Goal: Task Accomplishment & Management: Manage account settings

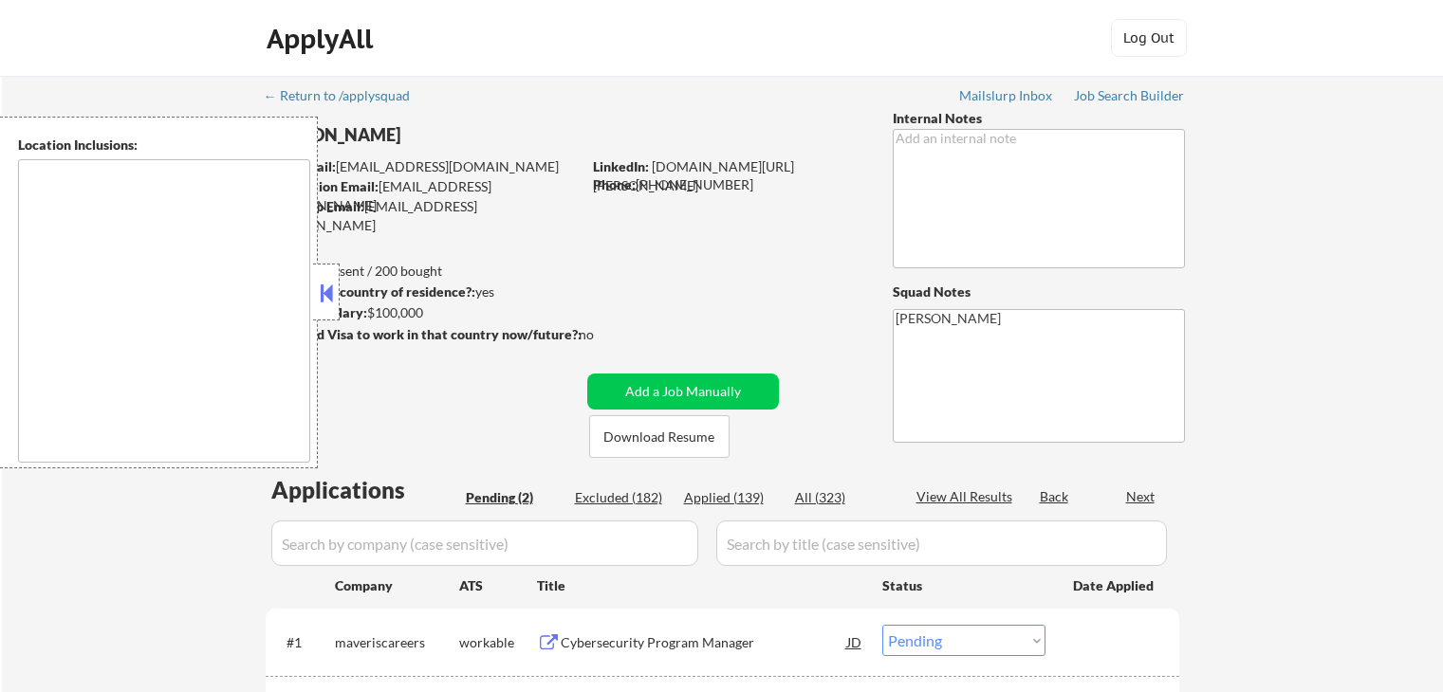
select select ""pending""
type textarea "remote"
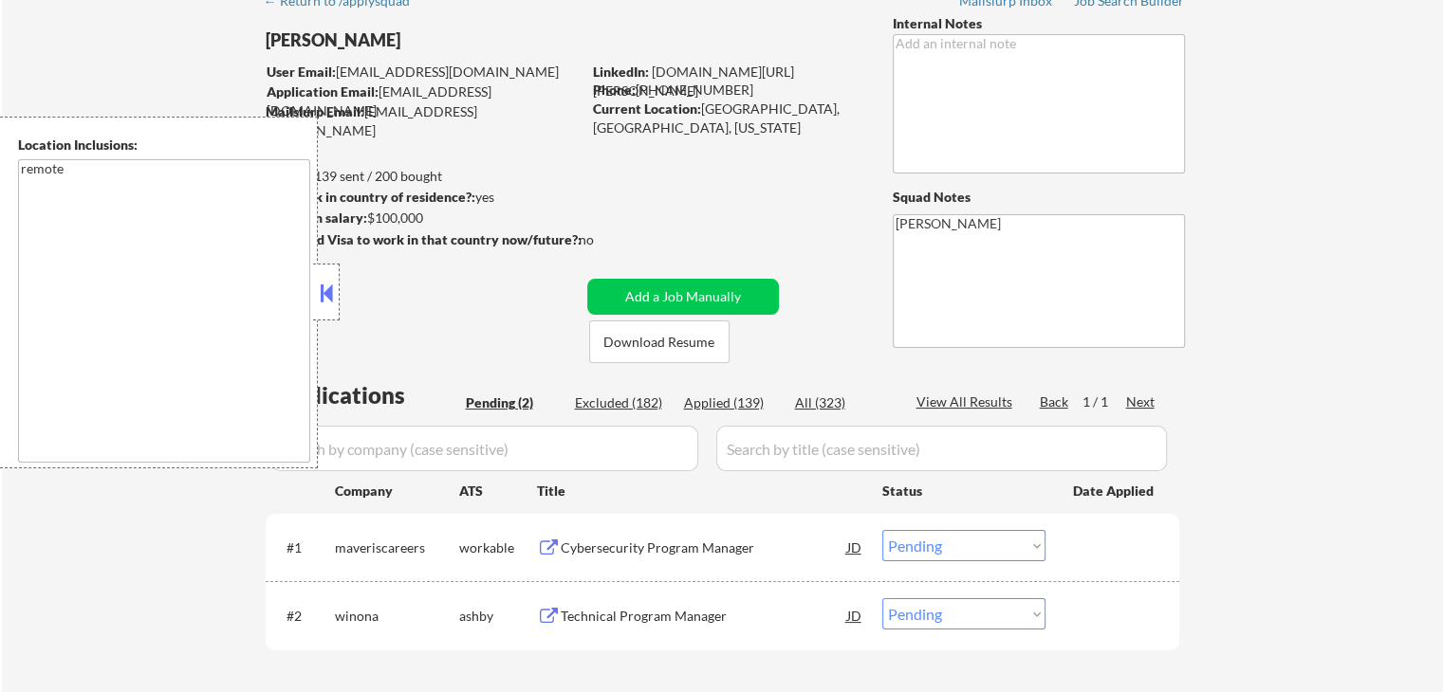
scroll to position [285, 0]
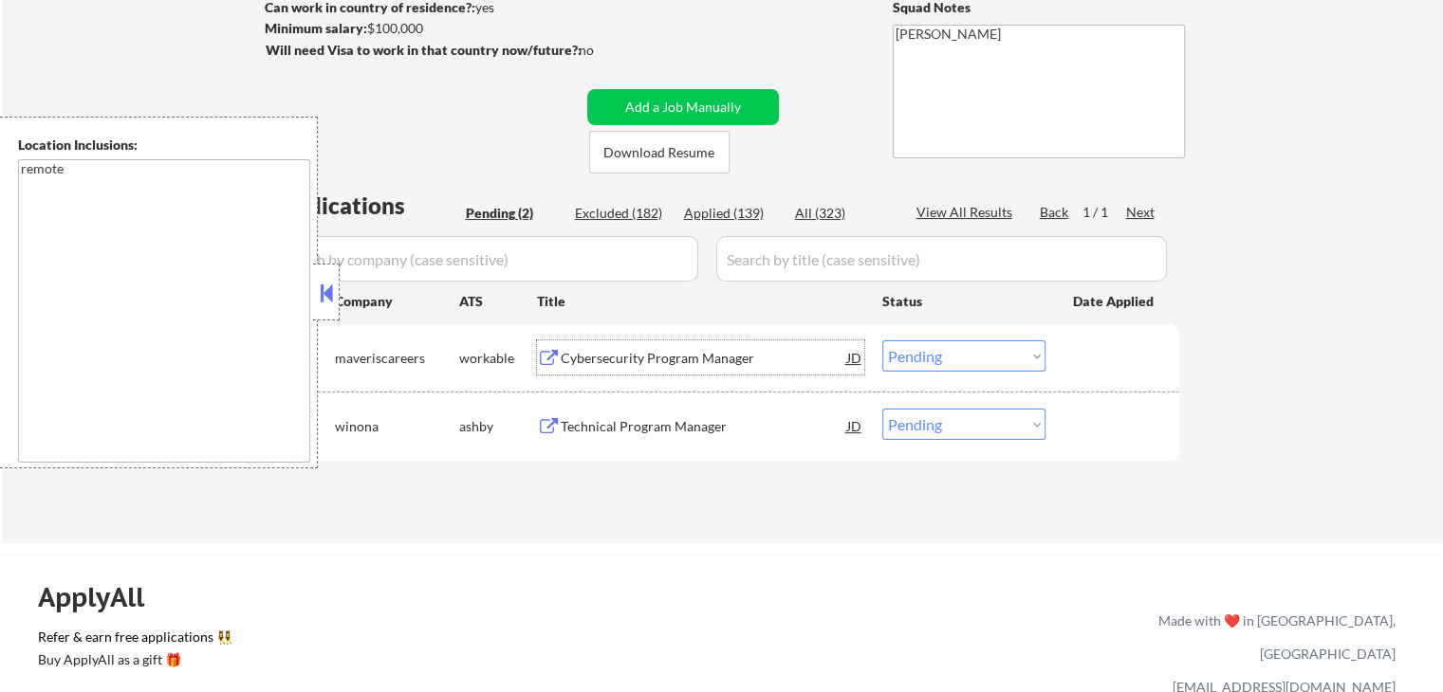
click at [619, 359] on div "Cybersecurity Program Manager" at bounding box center [704, 358] width 286 height 19
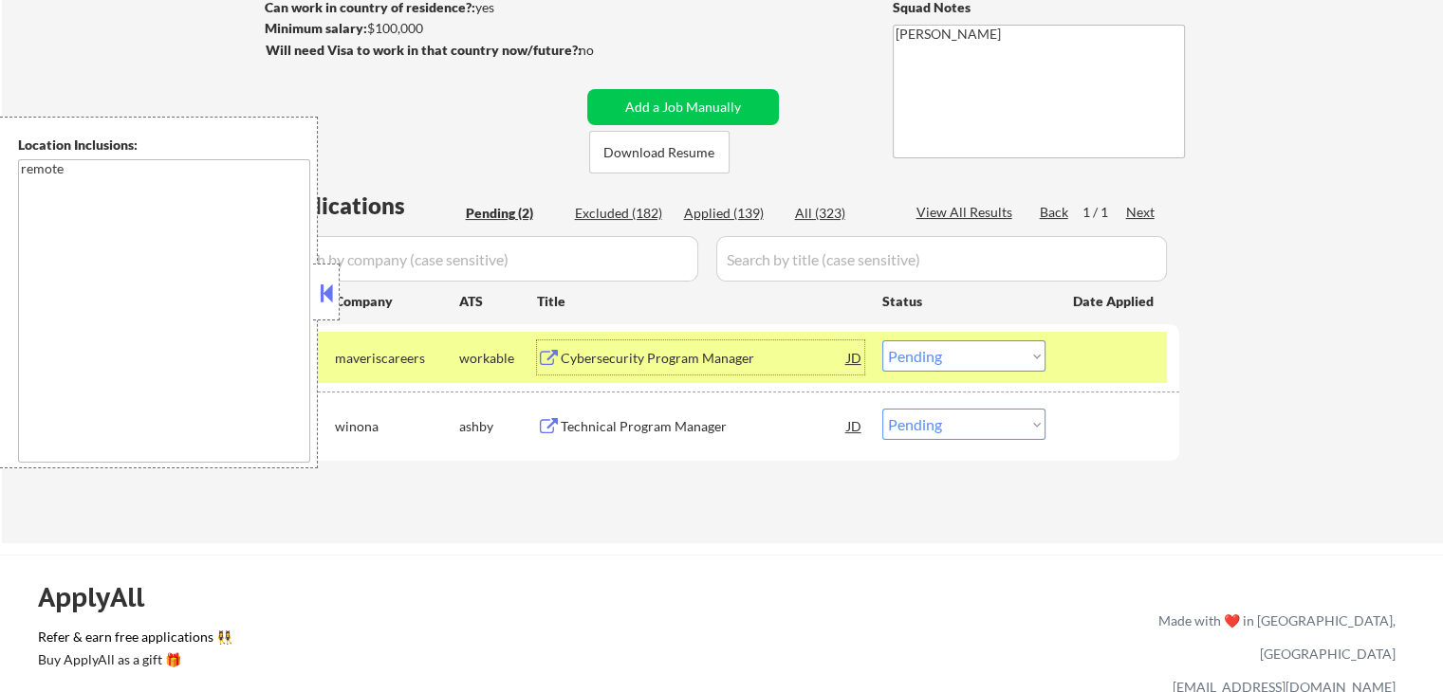
click at [678, 441] on div "Technical Program Manager" at bounding box center [704, 426] width 286 height 34
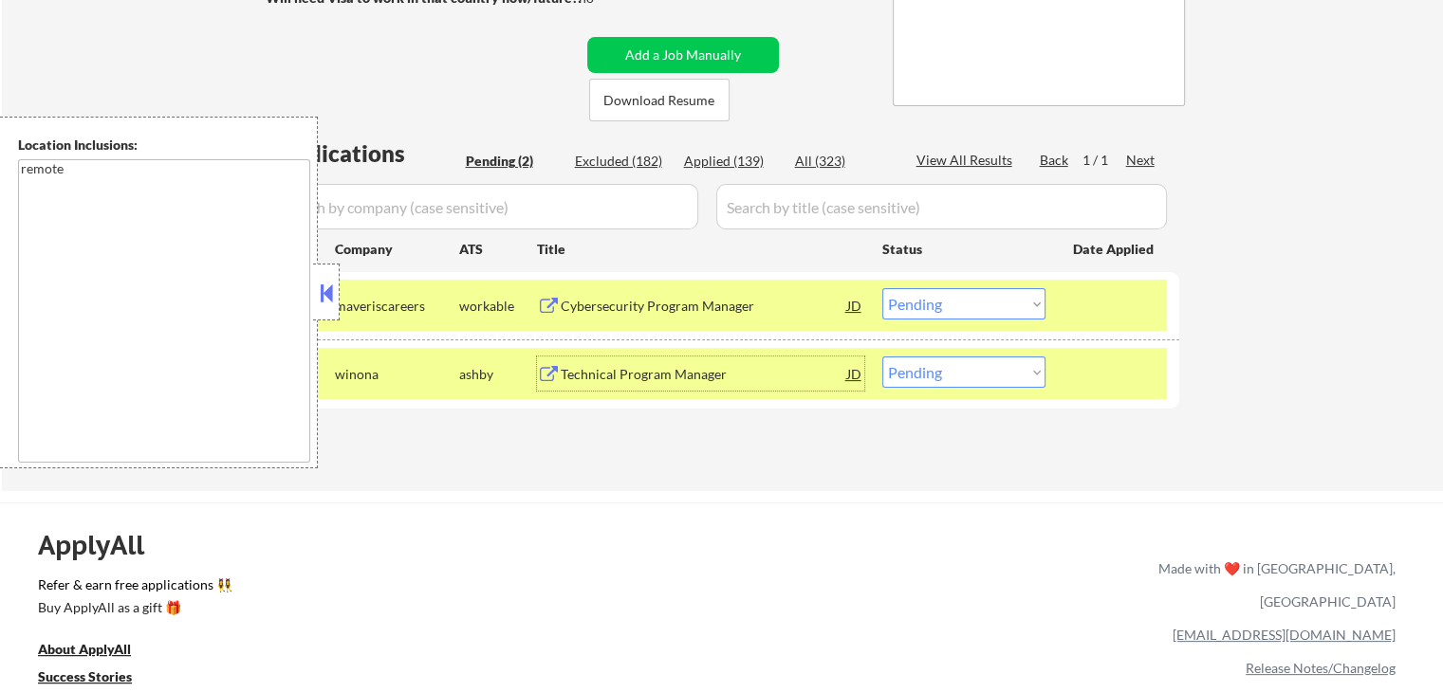
scroll to position [379, 0]
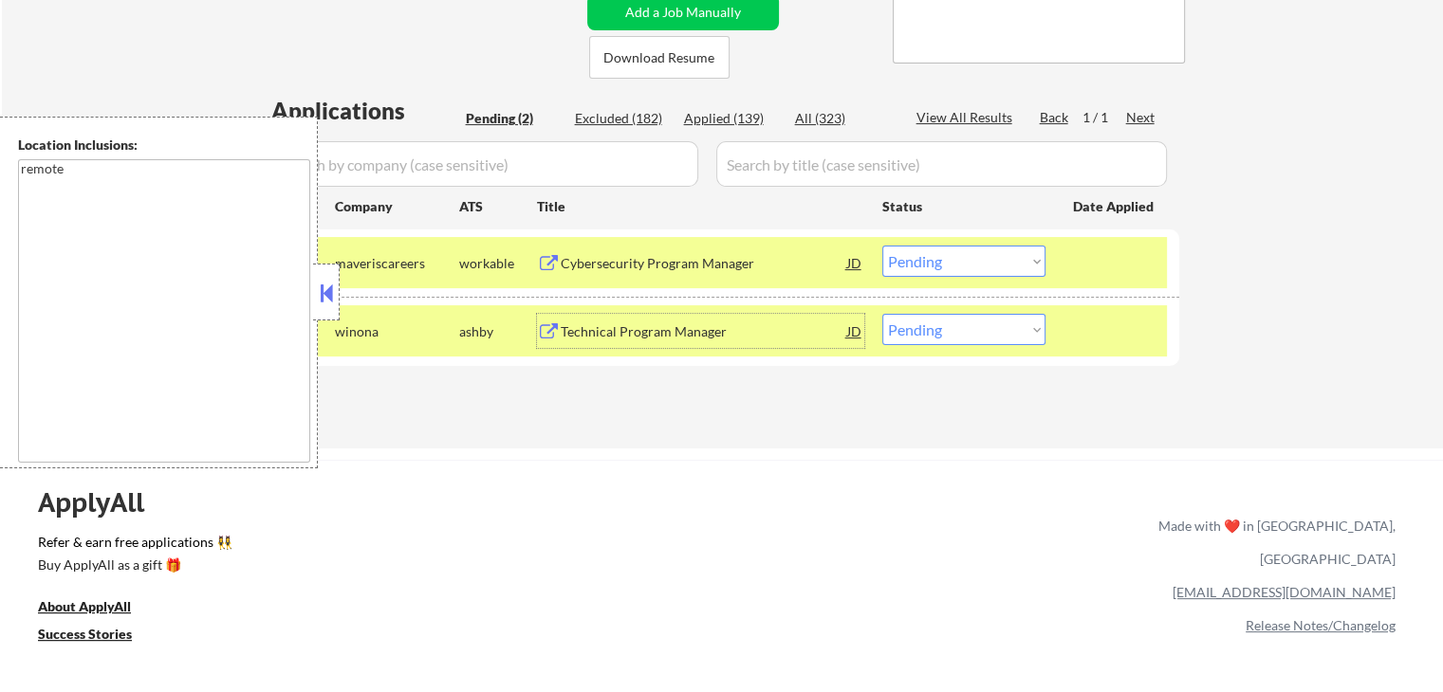
click at [921, 265] on select "Choose an option... Pending Applied Excluded (Questions) Excluded (Expired) Exc…" at bounding box center [963, 261] width 163 height 31
click at [882, 246] on select "Choose an option... Pending Applied Excluded (Questions) Excluded (Expired) Exc…" at bounding box center [963, 261] width 163 height 31
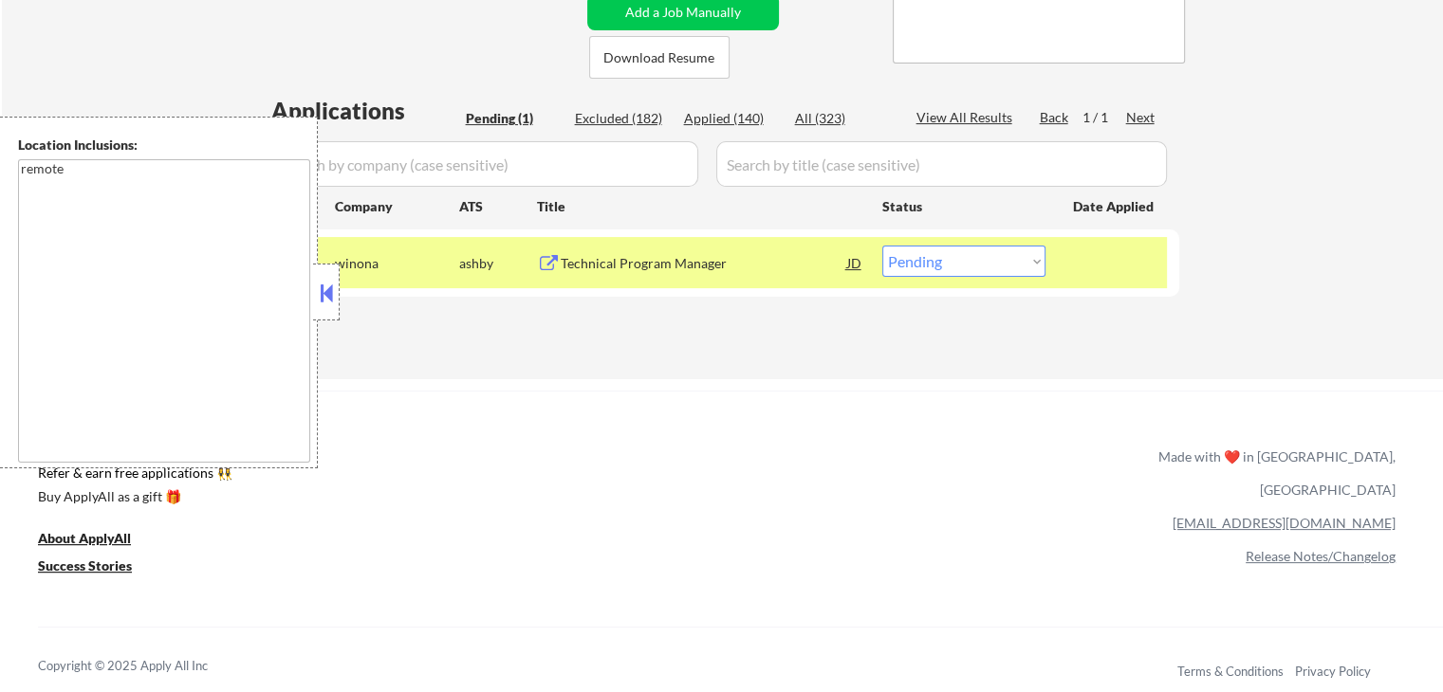
drag, startPoint x: 991, startPoint y: 257, endPoint x: 995, endPoint y: 273, distance: 16.6
click at [994, 263] on select "Choose an option... Pending Applied Excluded (Questions) Excluded (Expired) Exc…" at bounding box center [963, 261] width 163 height 31
select select ""applied""
click at [882, 246] on select "Choose an option... Pending Applied Excluded (Questions) Excluded (Expired) Exc…" at bounding box center [963, 261] width 163 height 31
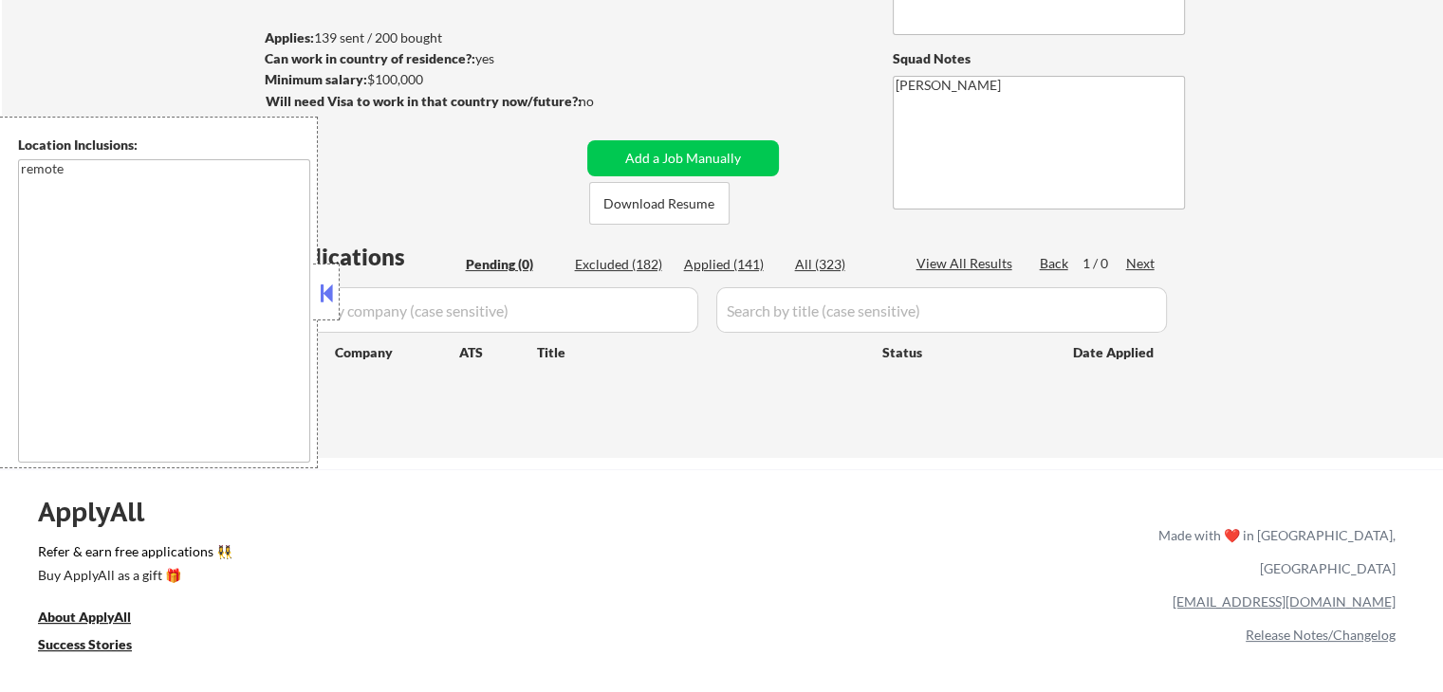
scroll to position [95, 0]
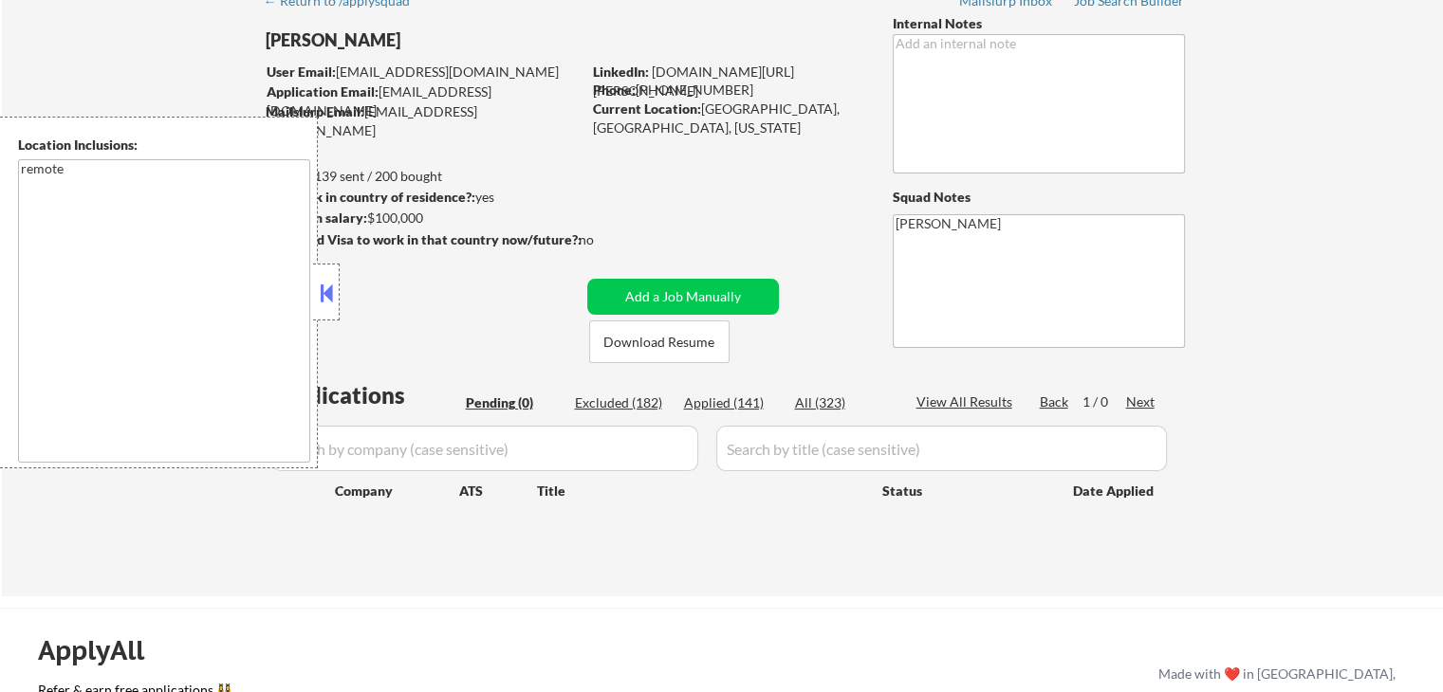
click at [738, 398] on div "Applied (141)" at bounding box center [731, 403] width 95 height 19
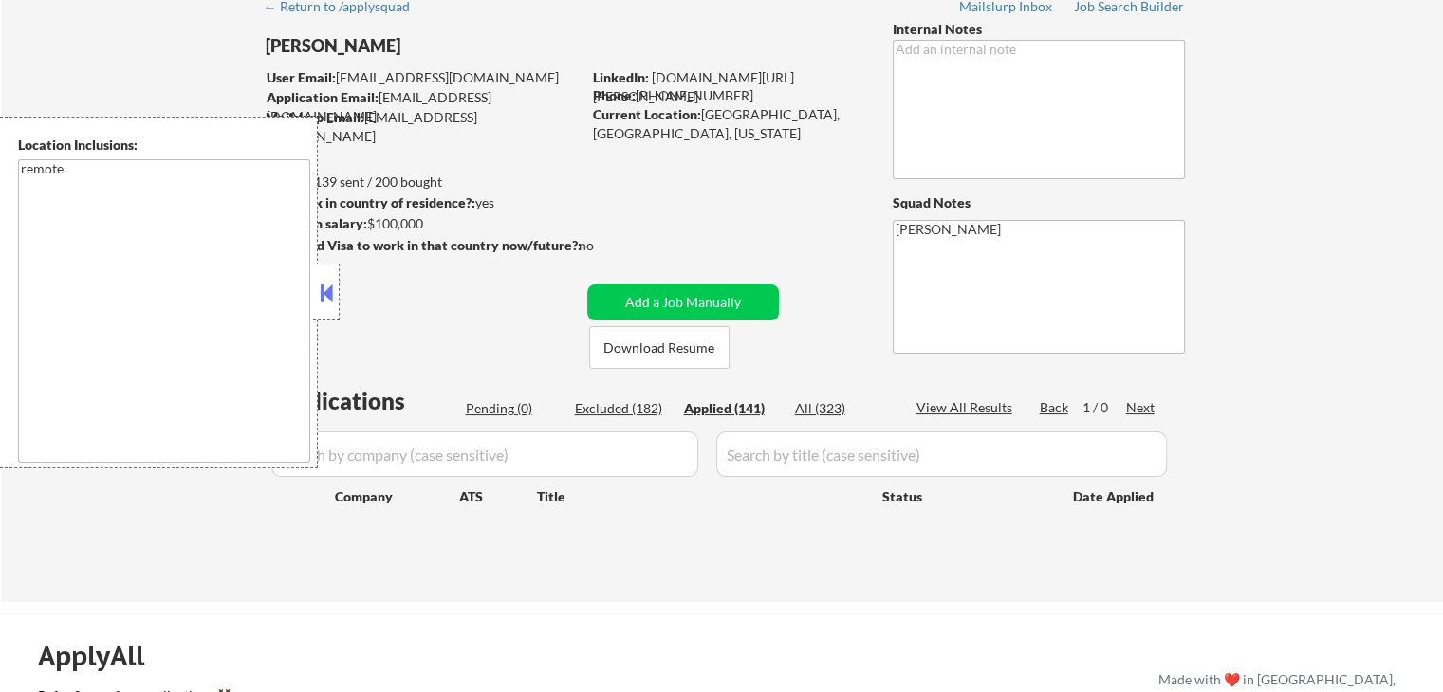
scroll to position [0, 0]
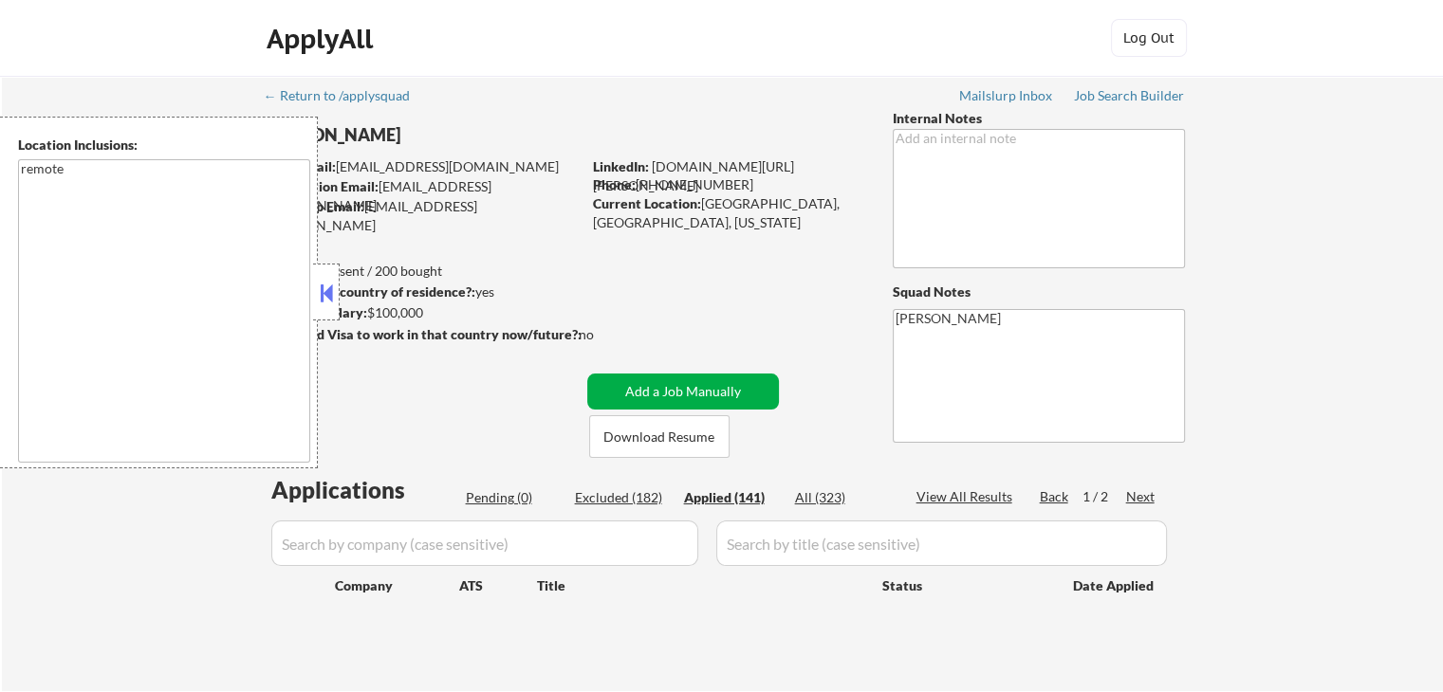
select select ""applied""
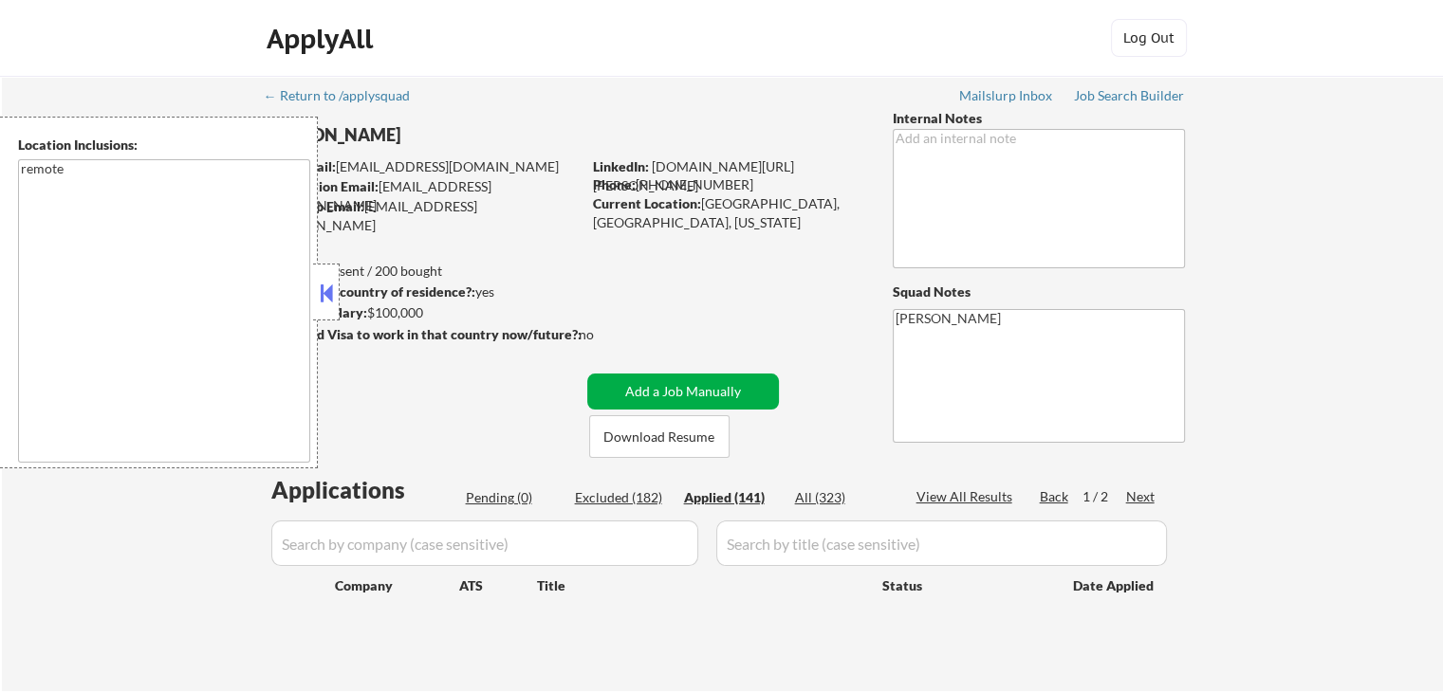
select select ""applied""
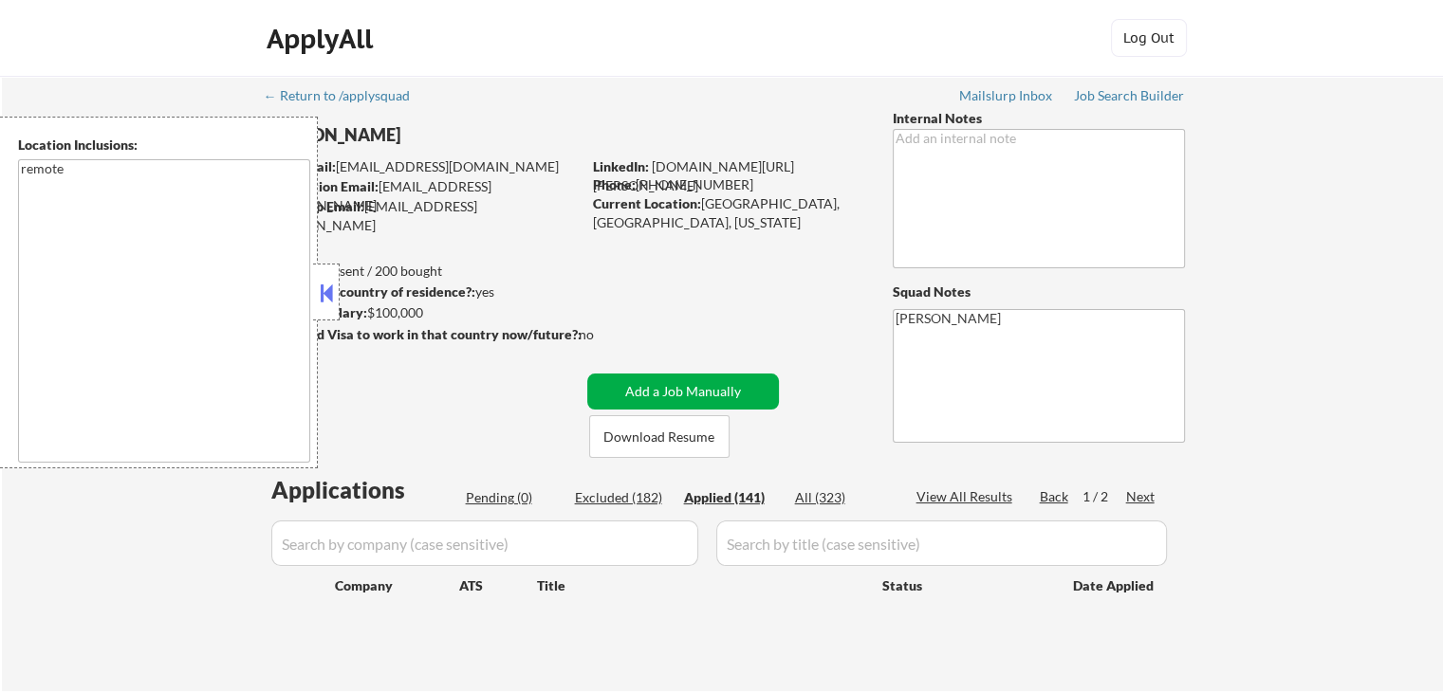
select select ""applied""
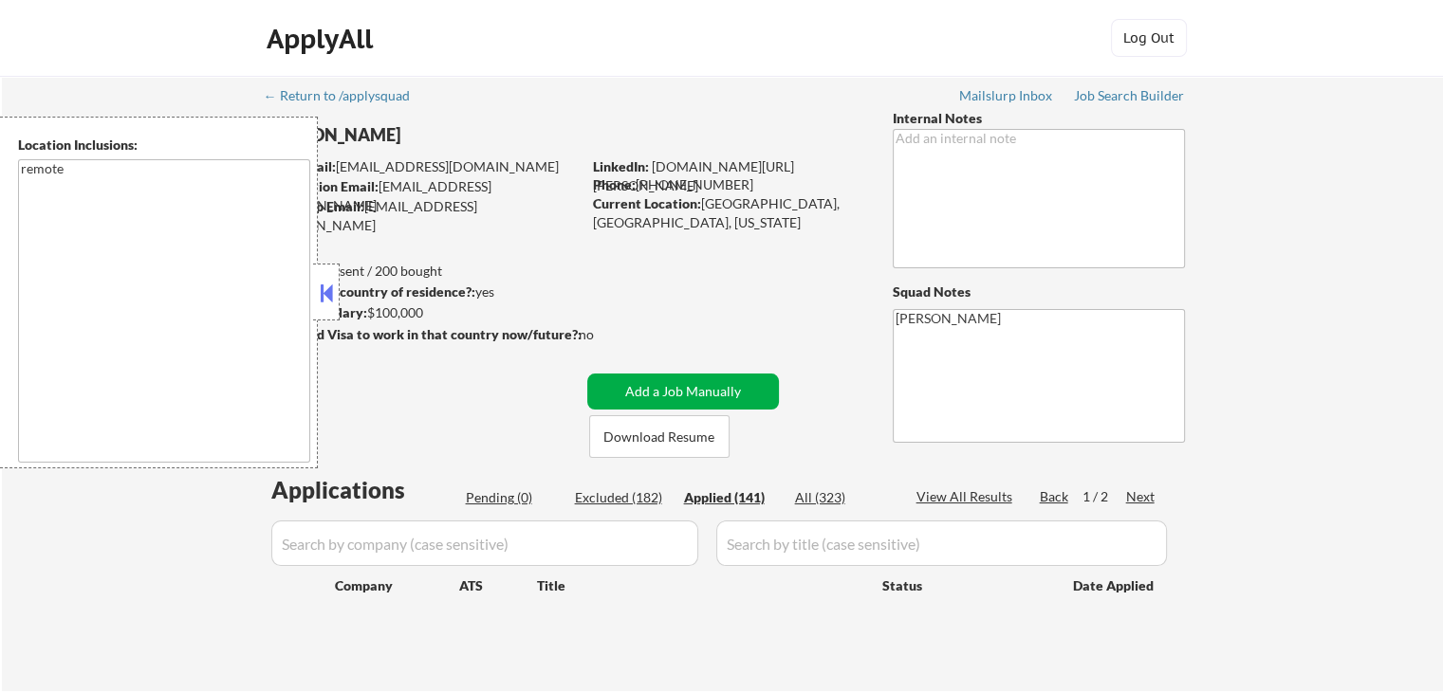
select select ""applied""
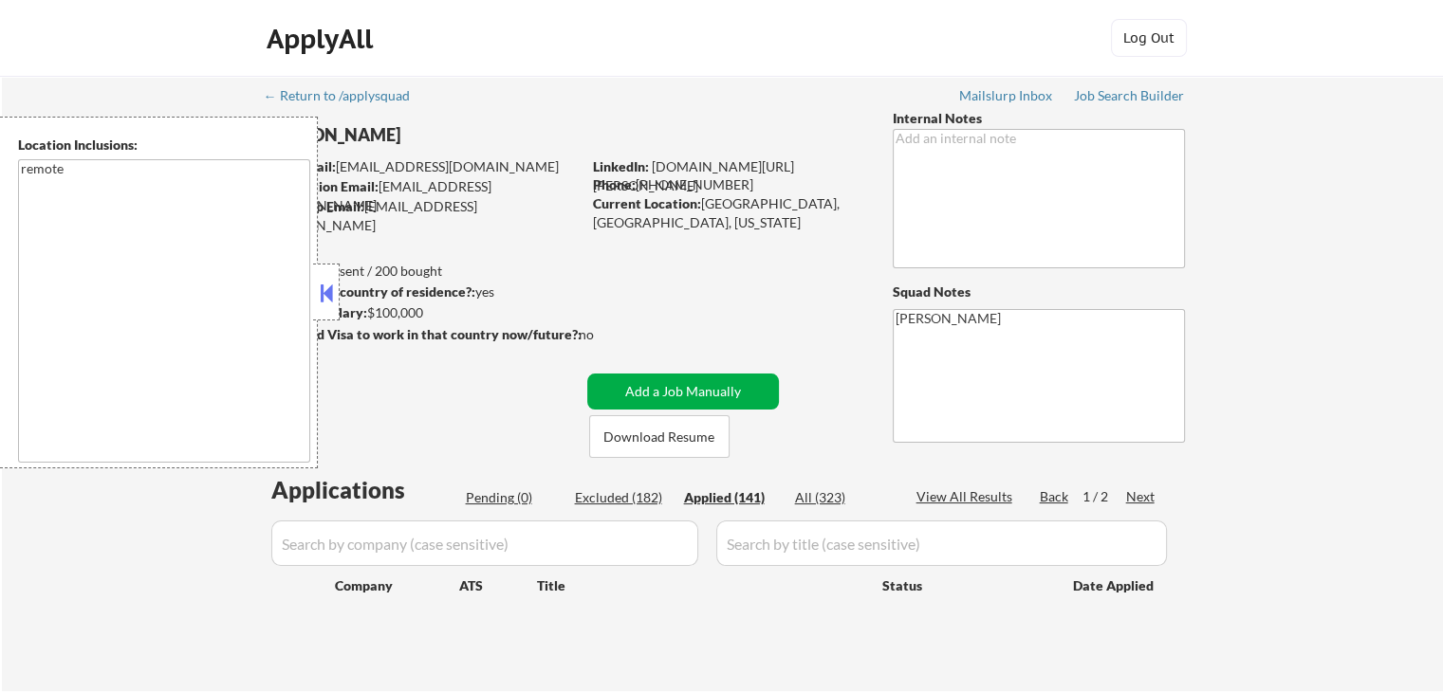
select select ""applied""
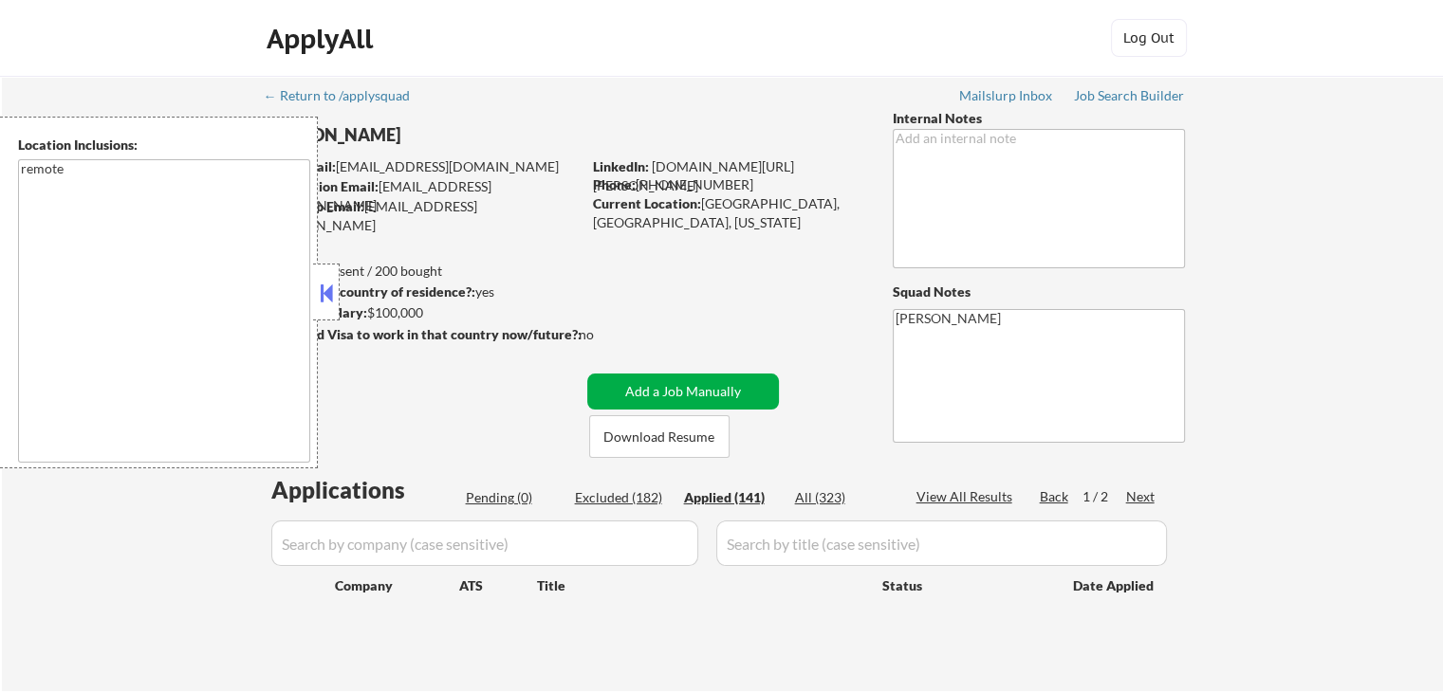
select select ""applied""
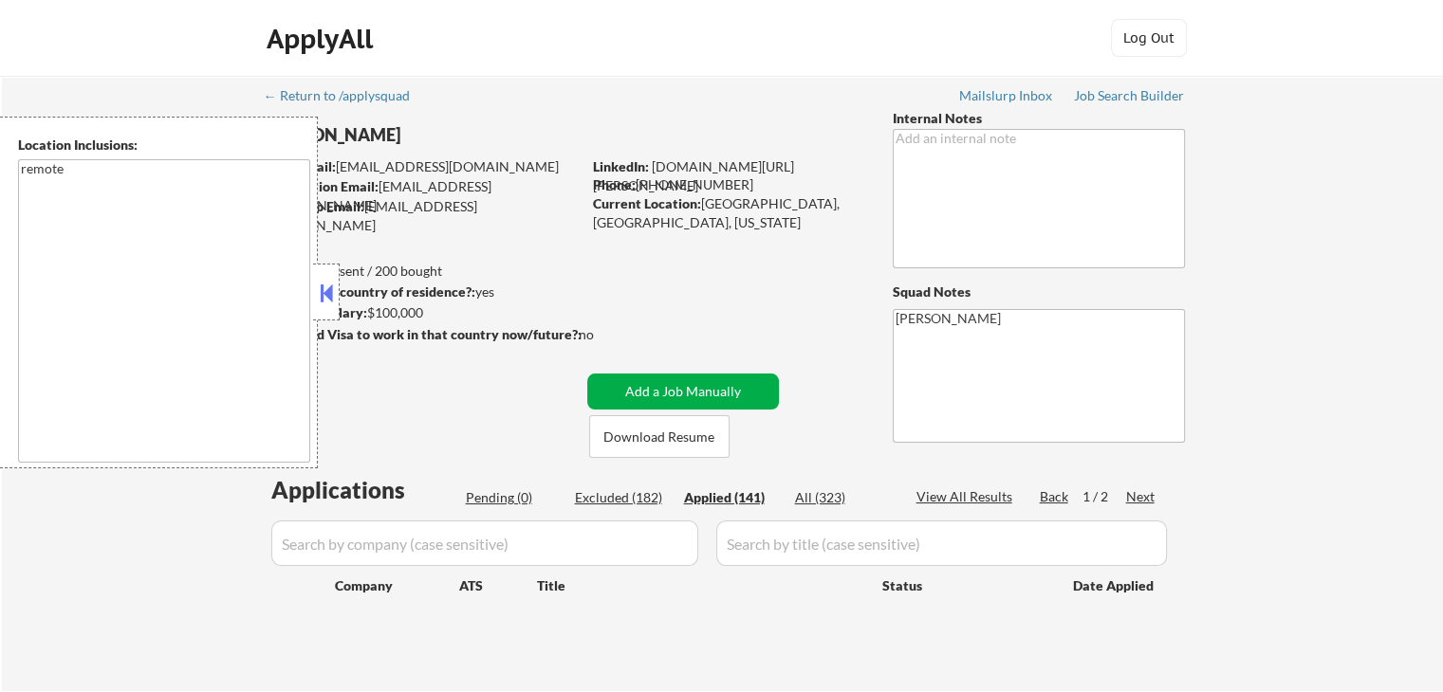
select select ""applied""
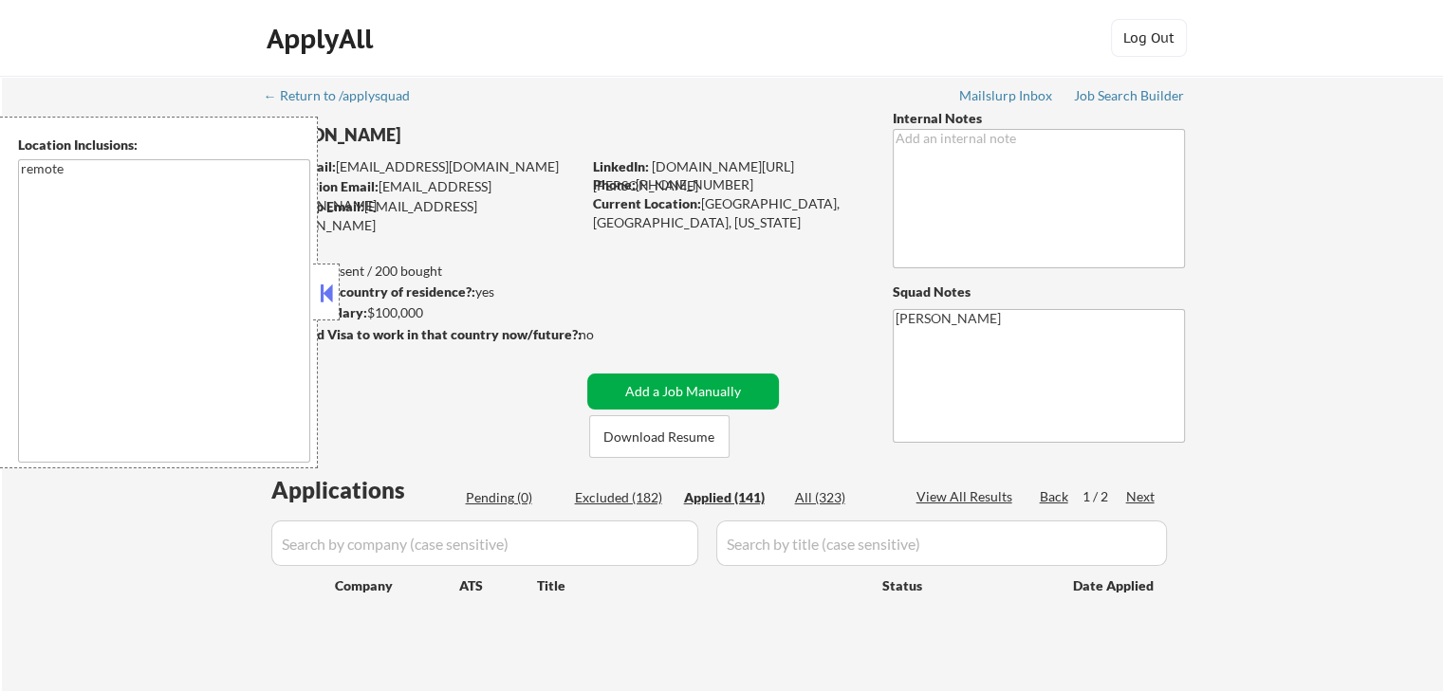
select select ""applied""
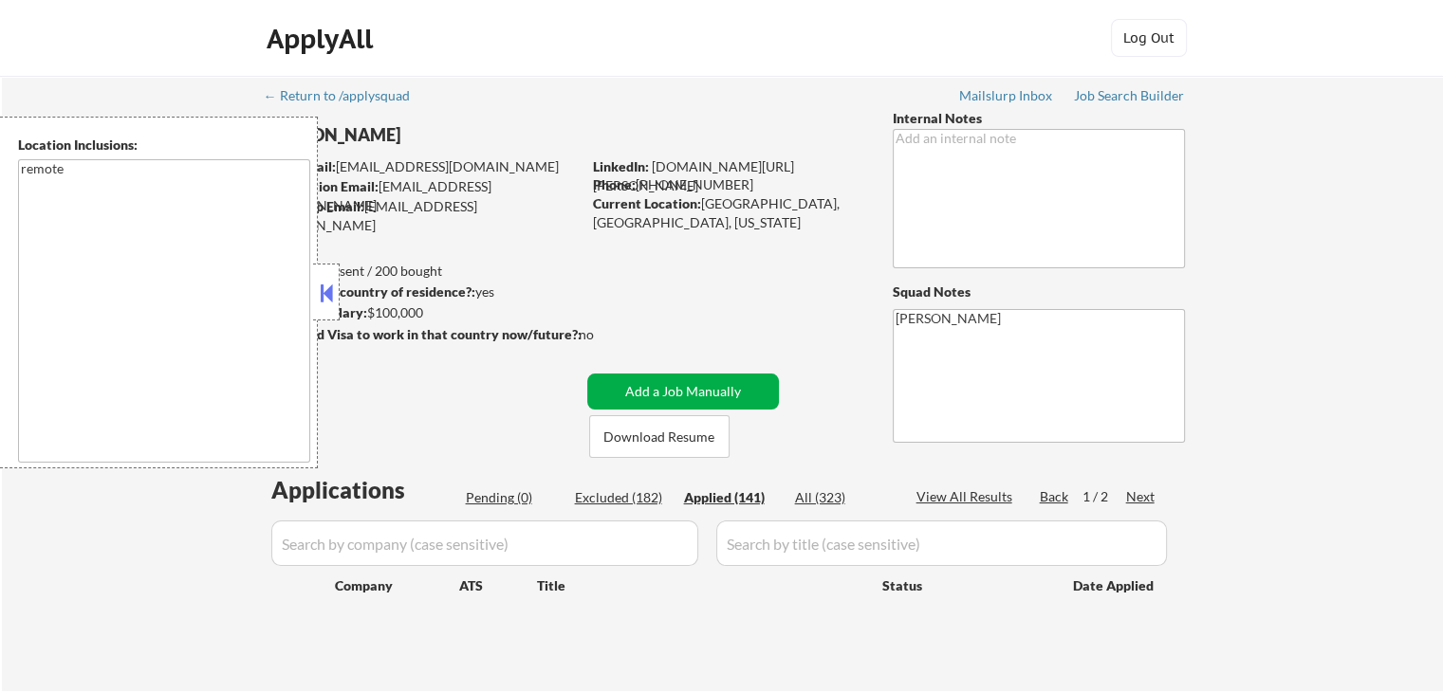
select select ""applied""
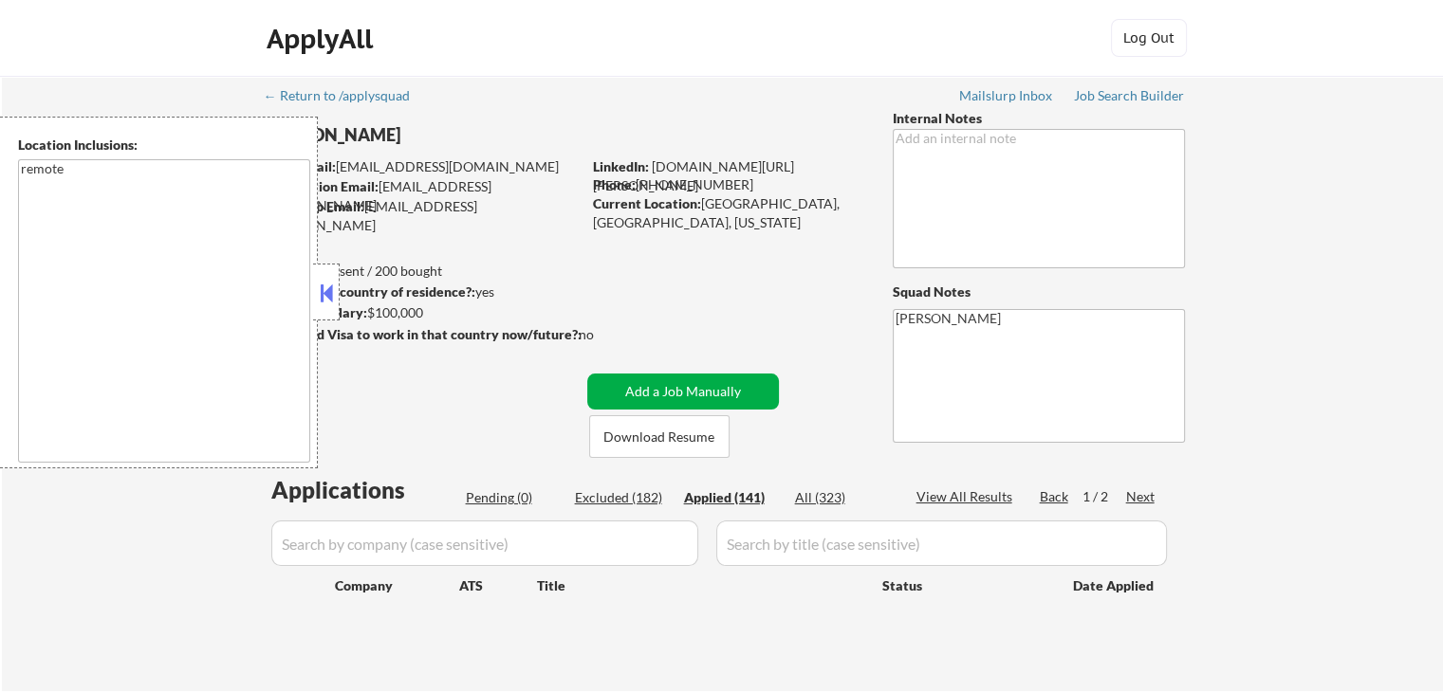
select select ""applied""
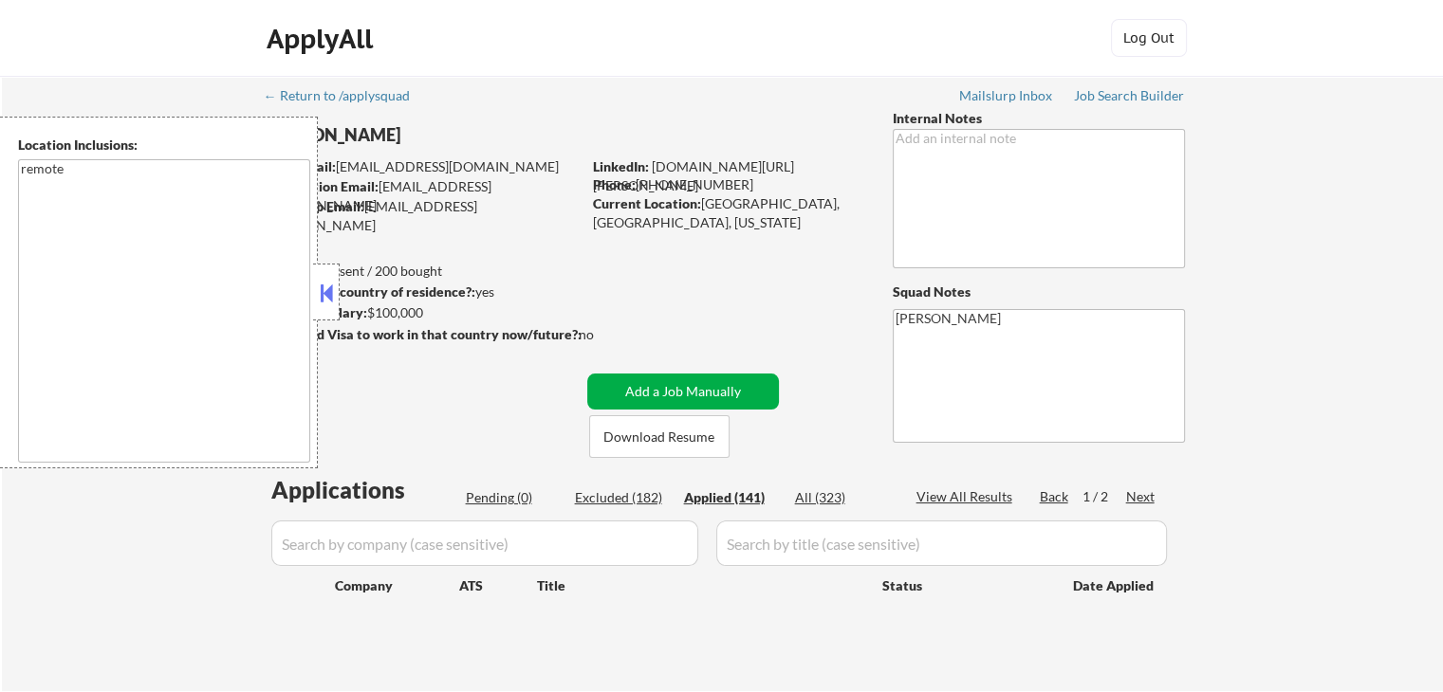
select select ""applied""
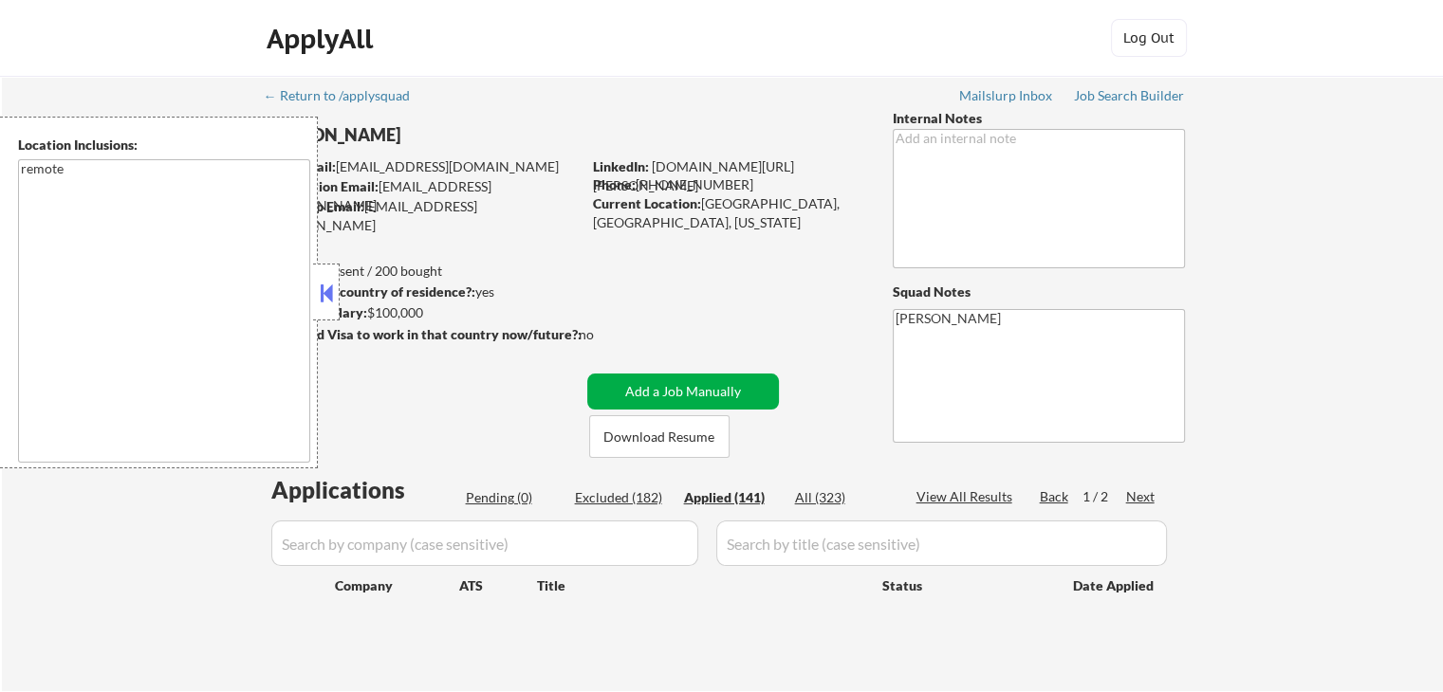
select select ""applied""
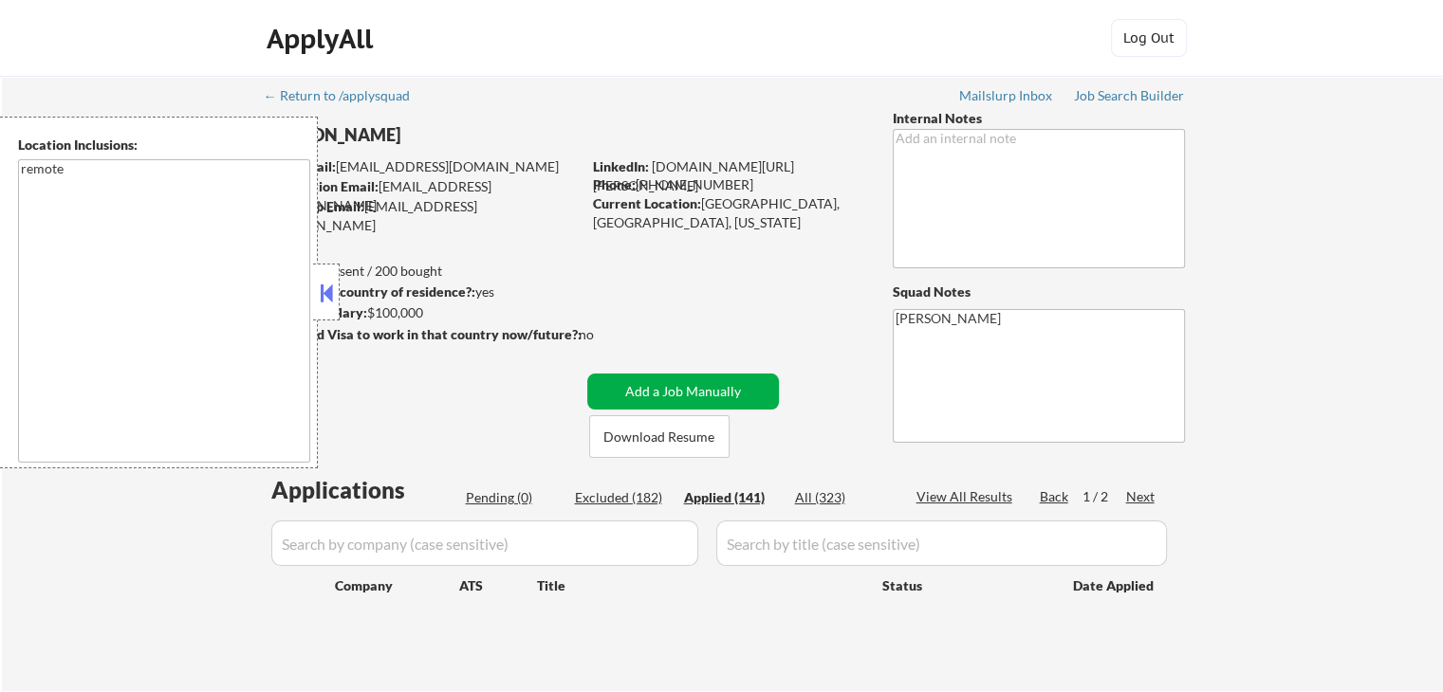
select select ""applied""
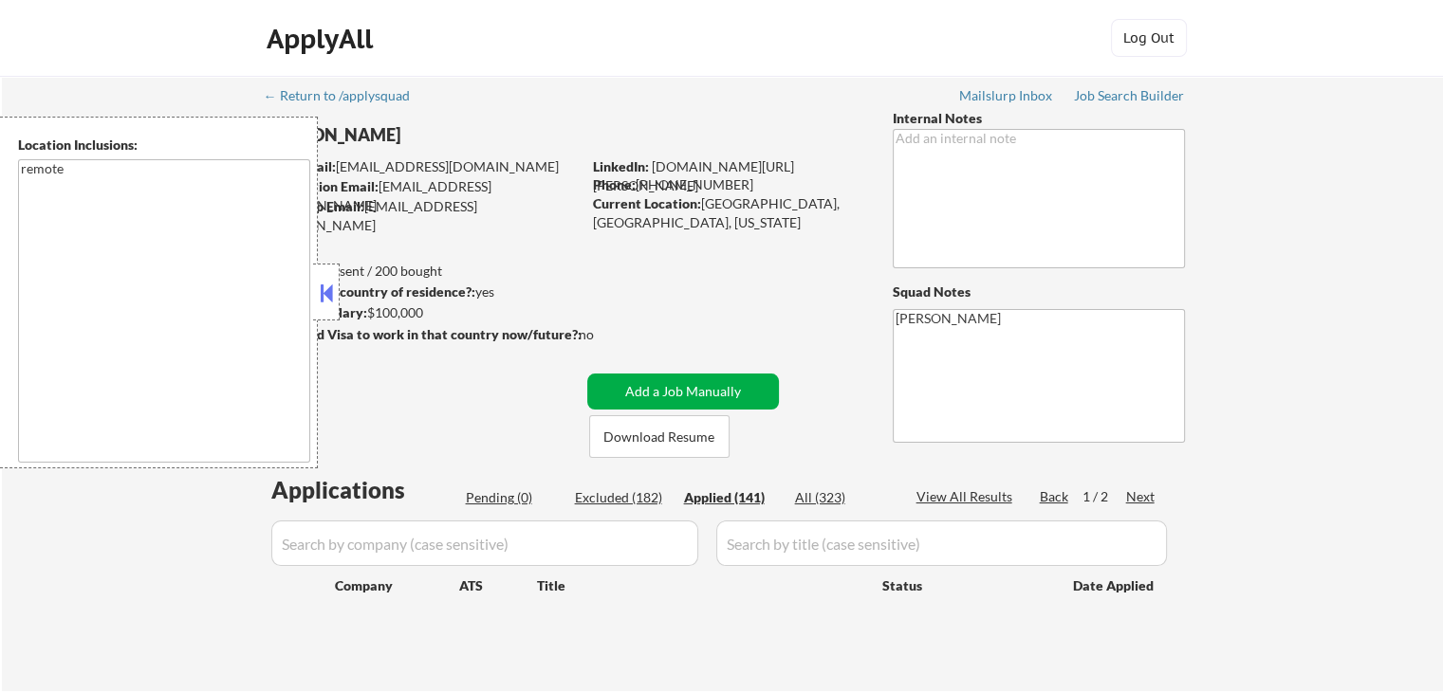
select select ""applied""
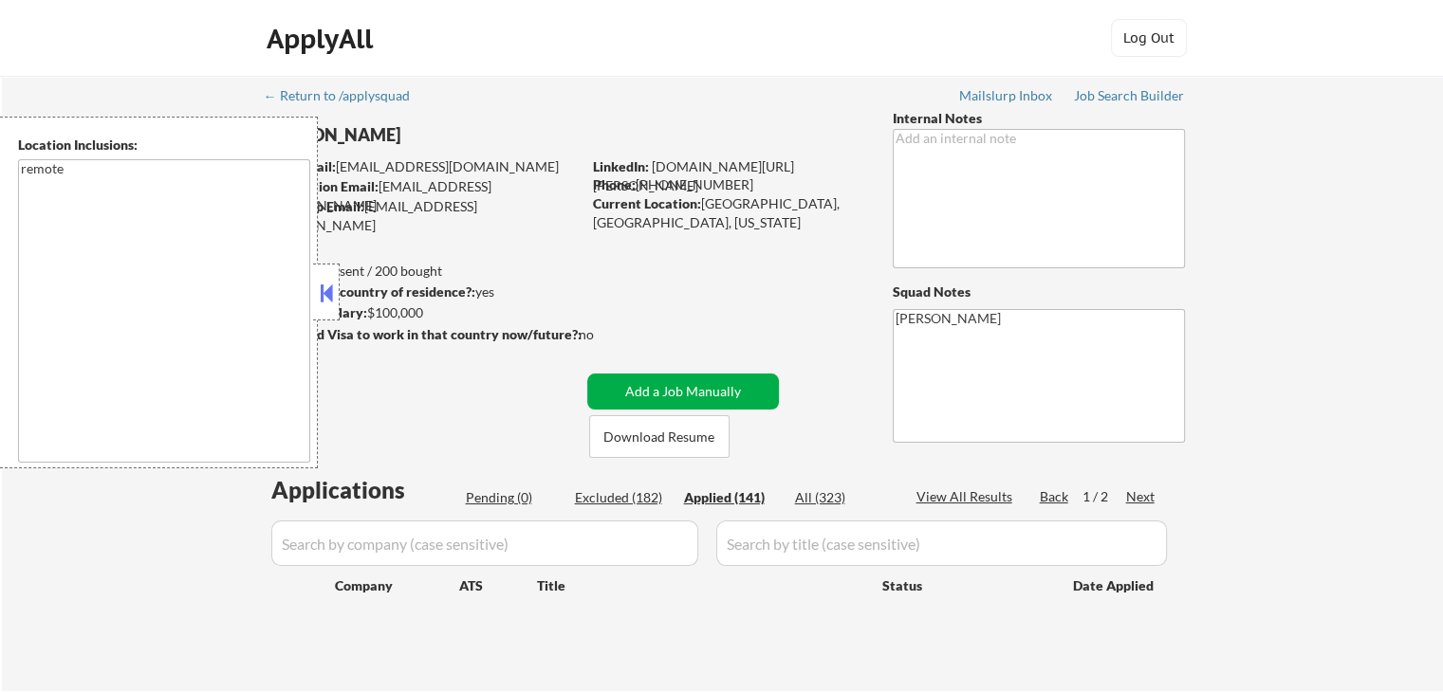
select select ""applied""
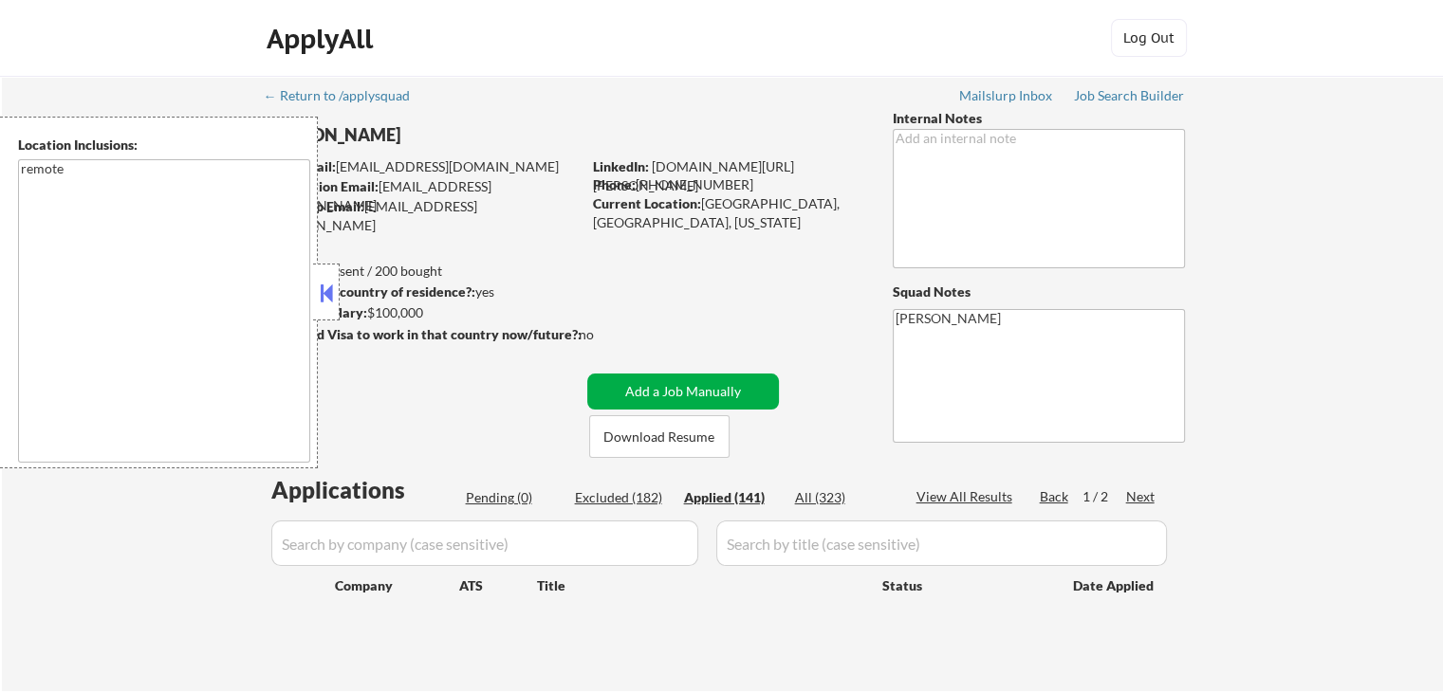
select select ""applied""
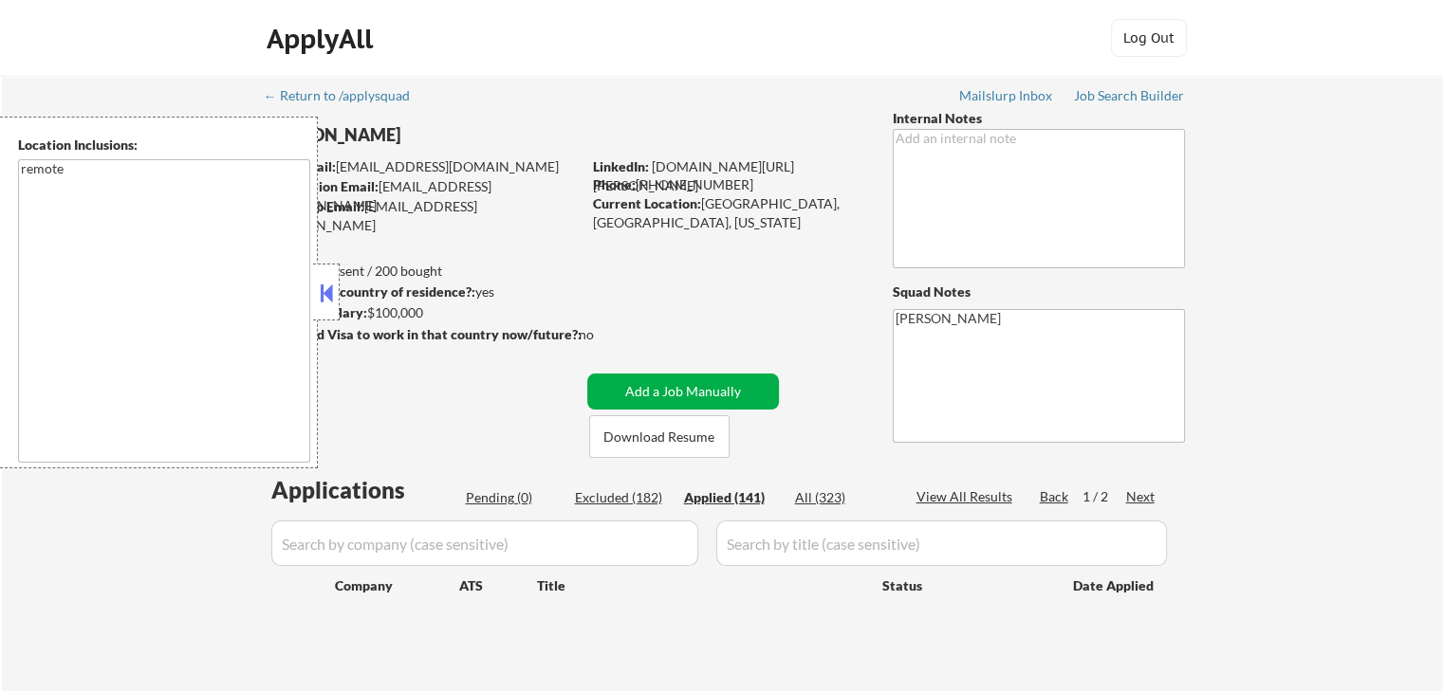
select select ""applied""
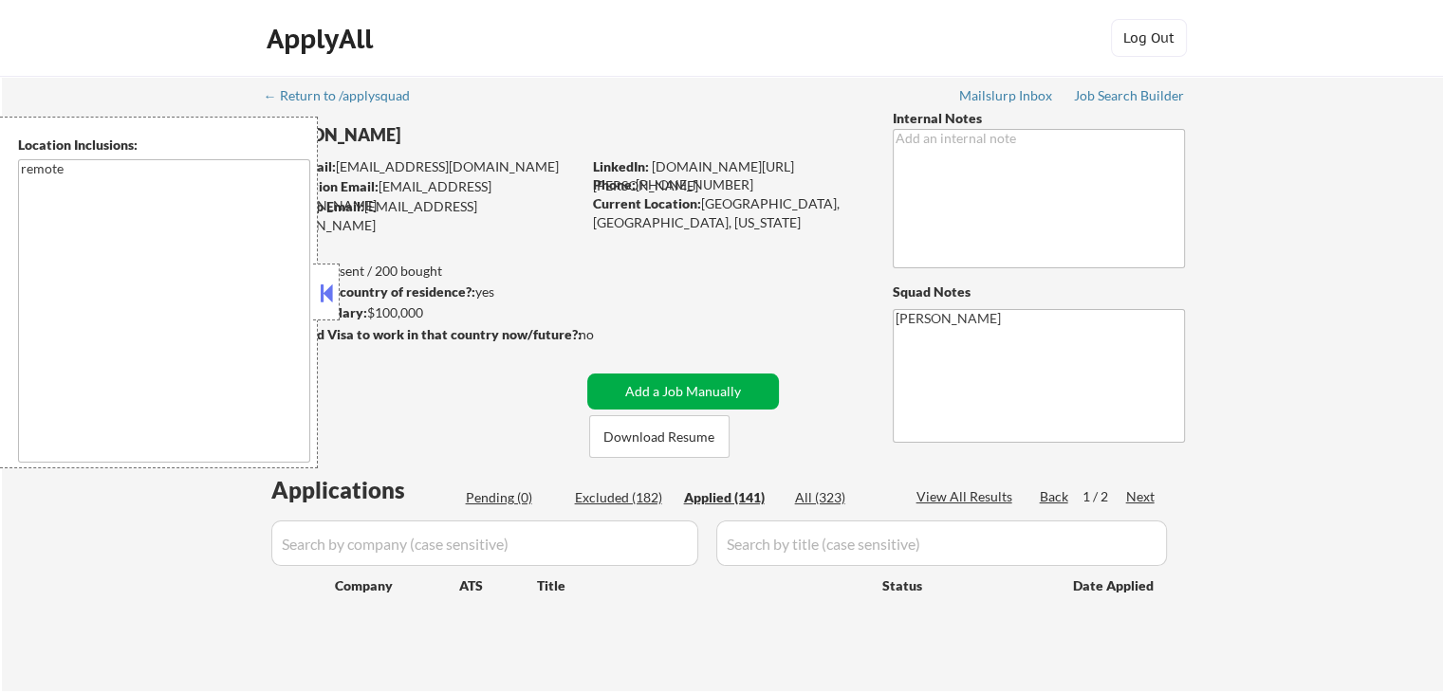
select select ""applied""
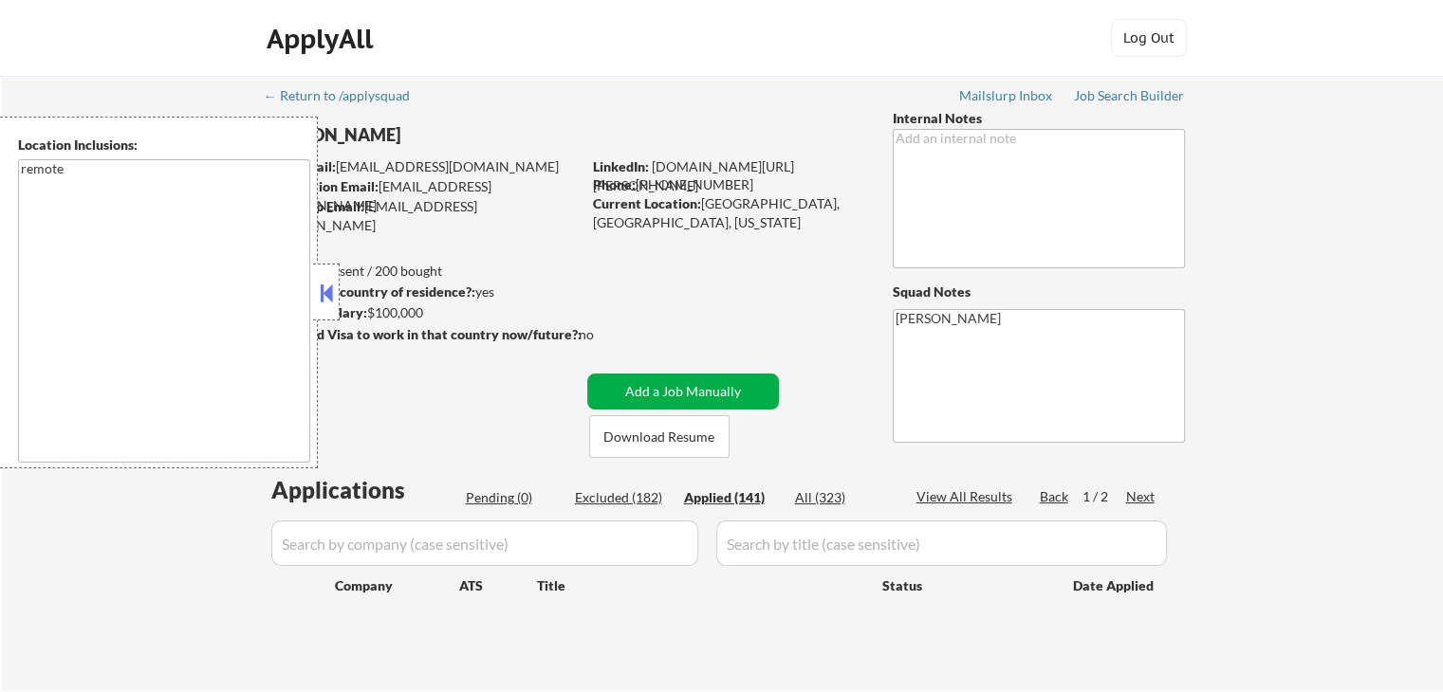
select select ""applied""
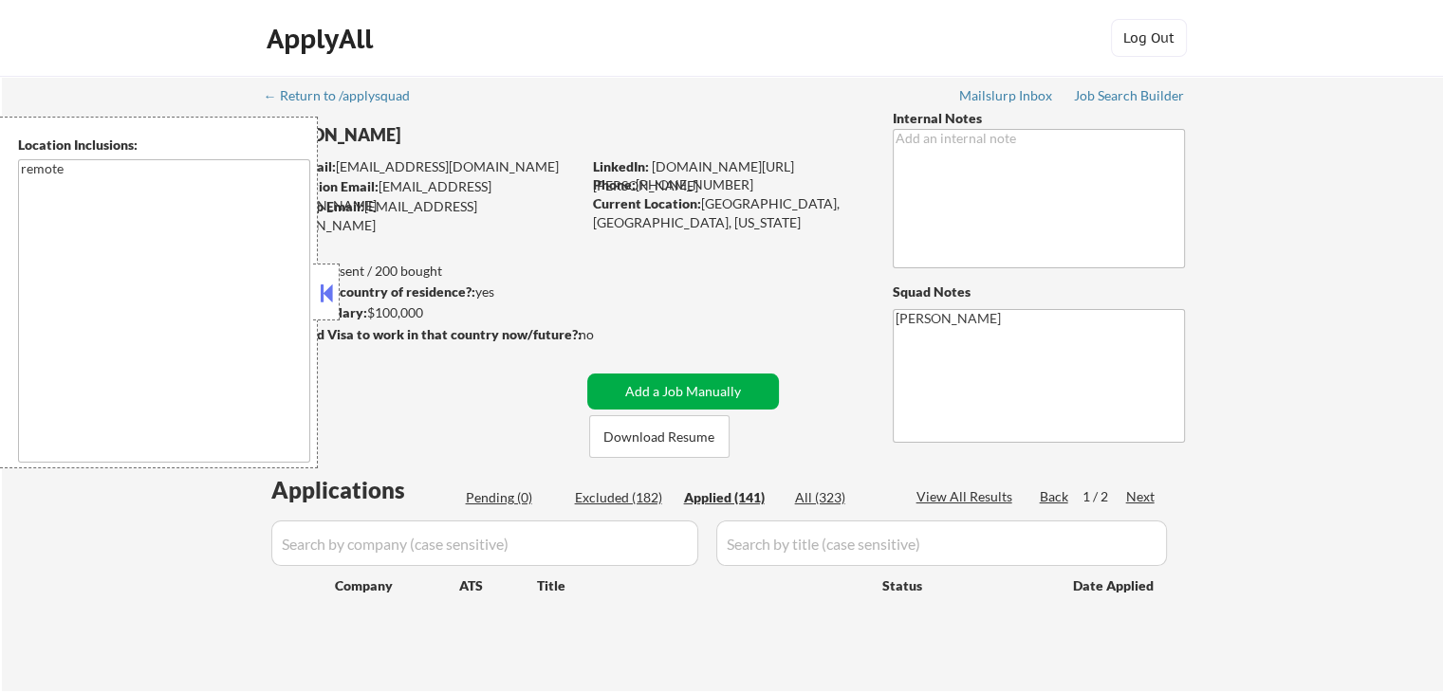
select select ""applied""
